Goal: Check status: Check status

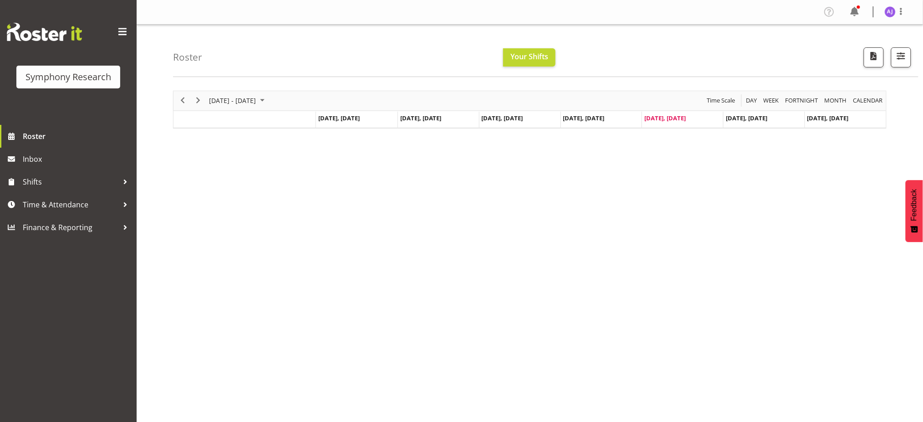
click at [792, 276] on div "[DATE] - [DATE] [DATE] Day Week Fortnight Month calendar Month Agenda Time Scal…" at bounding box center [548, 266] width 750 height 364
click at [199, 124] on td "Timeline Week of August 22, 2025" at bounding box center [244, 120] width 142 height 16
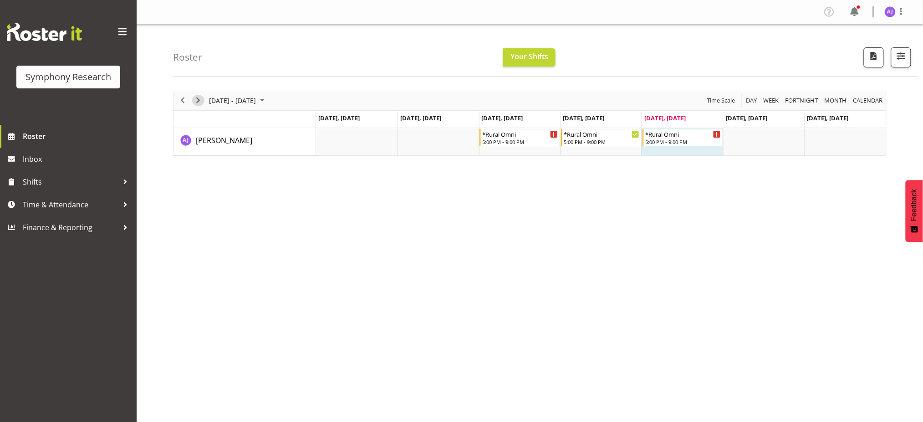
drag, startPoint x: 199, startPoint y: 100, endPoint x: 207, endPoint y: 147, distance: 47.1
click at [198, 100] on span "Next" at bounding box center [198, 100] width 11 height 11
